Goal: Find specific page/section: Find specific page/section

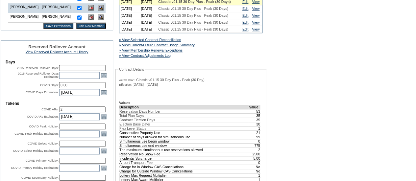
scroll to position [197, 0]
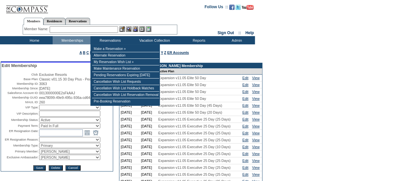
click at [108, 30] on input "text" at bounding box center [84, 29] width 68 height 7
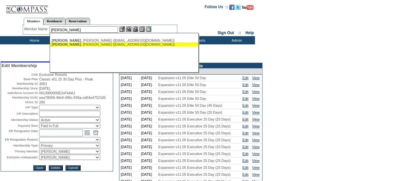
click at [129, 44] on div "[PERSON_NAME] ([EMAIL_ADDRESS][DOMAIN_NAME])" at bounding box center [124, 44] width 145 height 4
type input "[PERSON_NAME] ([EMAIL_ADDRESS][DOMAIN_NAME])"
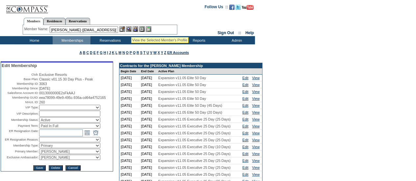
click at [131, 29] on img at bounding box center [129, 29] width 6 height 6
